Goal: Find specific page/section: Find specific page/section

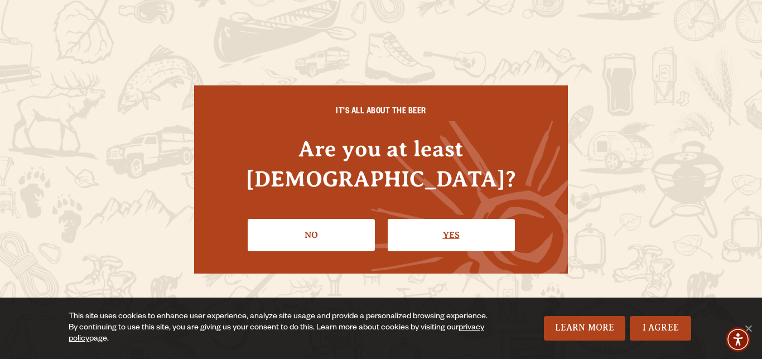
click at [455, 219] on link "Yes" at bounding box center [451, 235] width 127 height 32
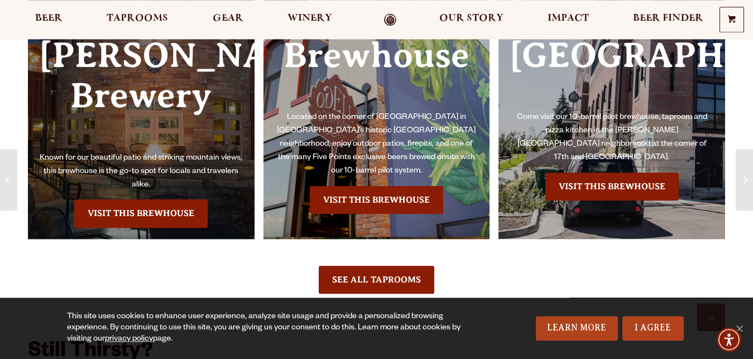
scroll to position [968, 0]
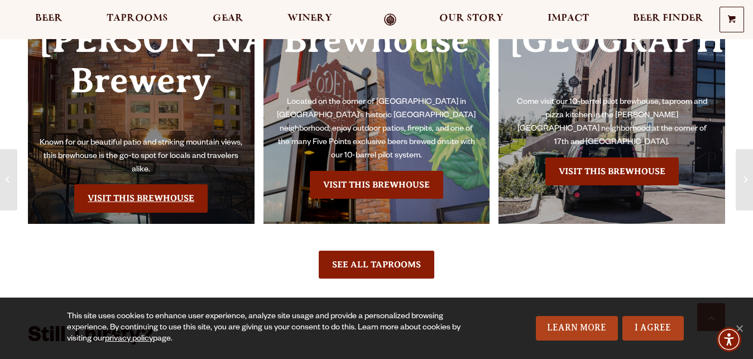
click at [155, 184] on link "Visit this Brewhouse" at bounding box center [140, 198] width 133 height 28
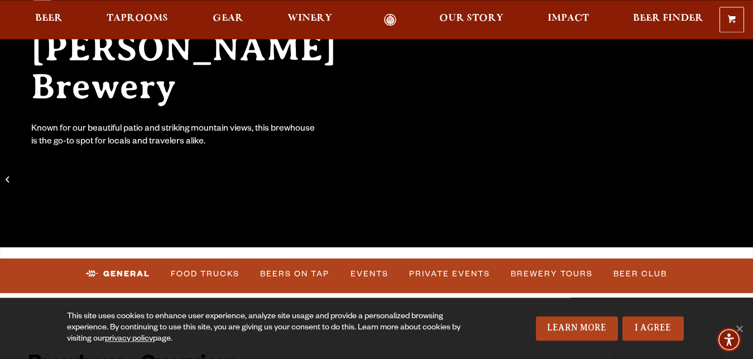
scroll to position [228, 0]
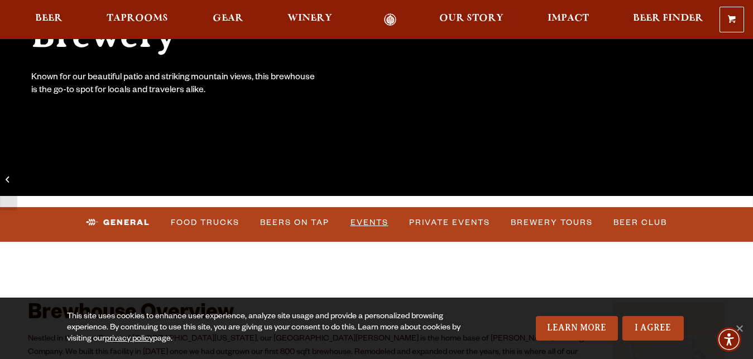
click at [368, 221] on link "Events" at bounding box center [369, 223] width 47 height 26
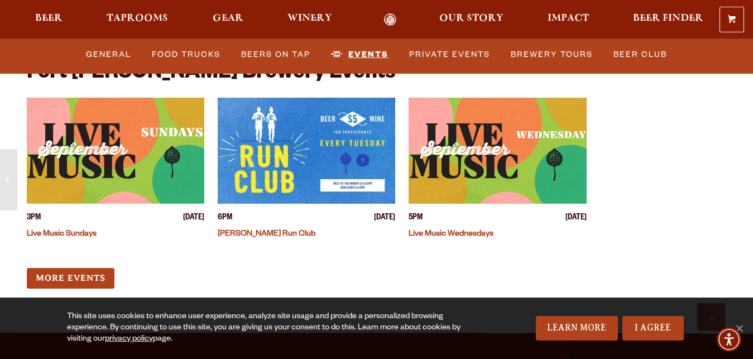
scroll to position [4629, 0]
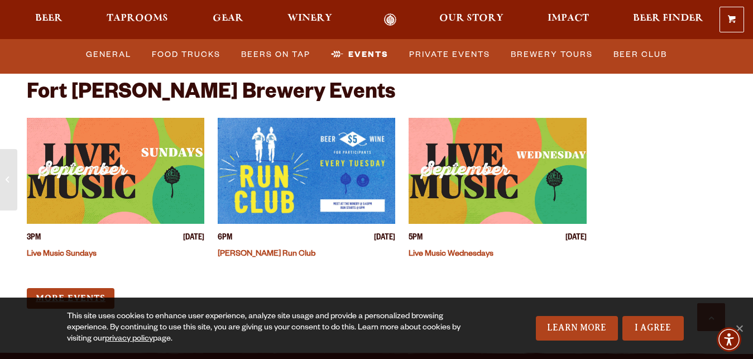
click at [58, 288] on link "More Events" at bounding box center [71, 298] width 88 height 21
